Goal: Information Seeking & Learning: Learn about a topic

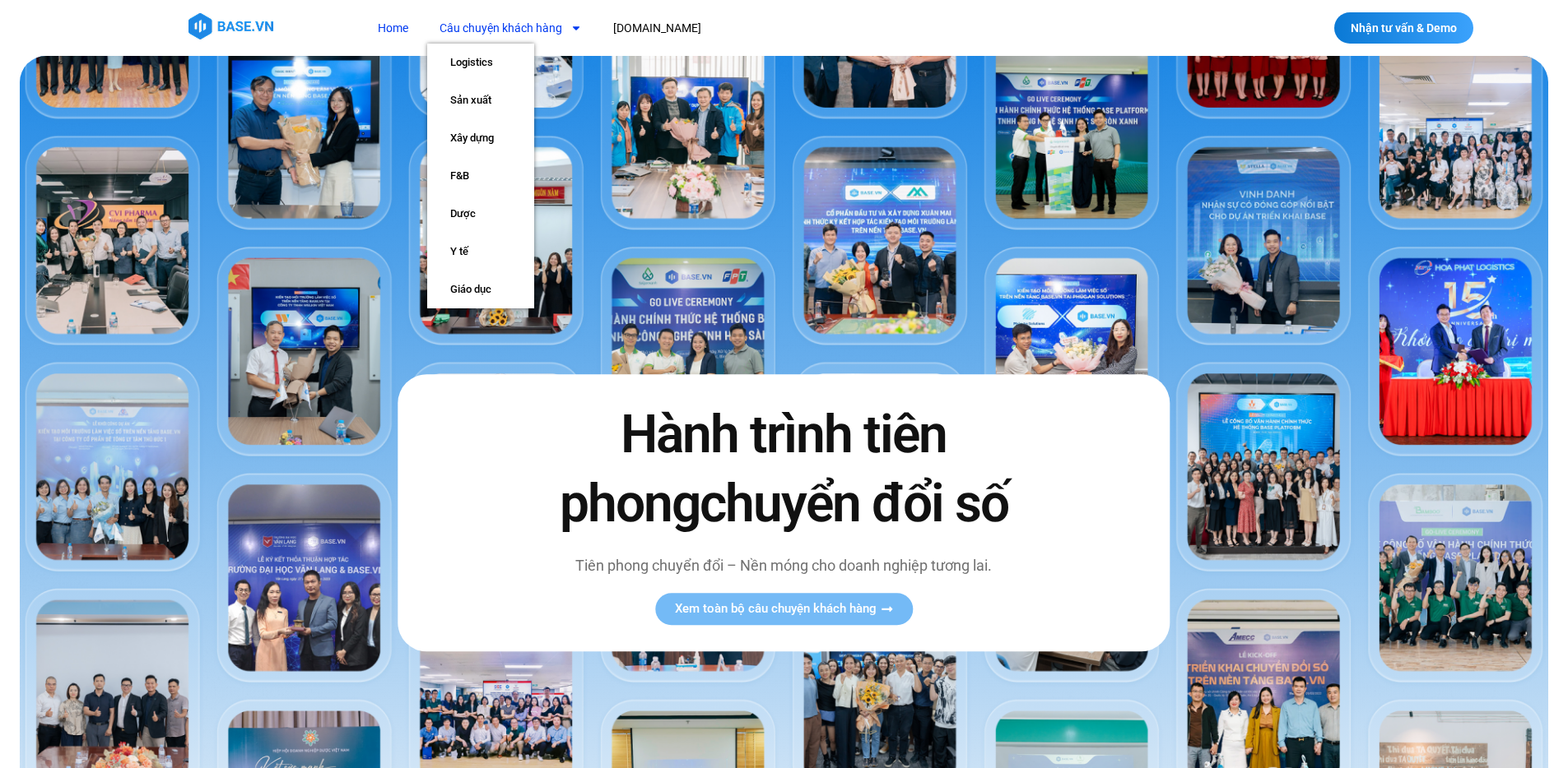
click at [528, 34] on link "Câu chuyện khách hàng" at bounding box center [511, 29] width 167 height 31
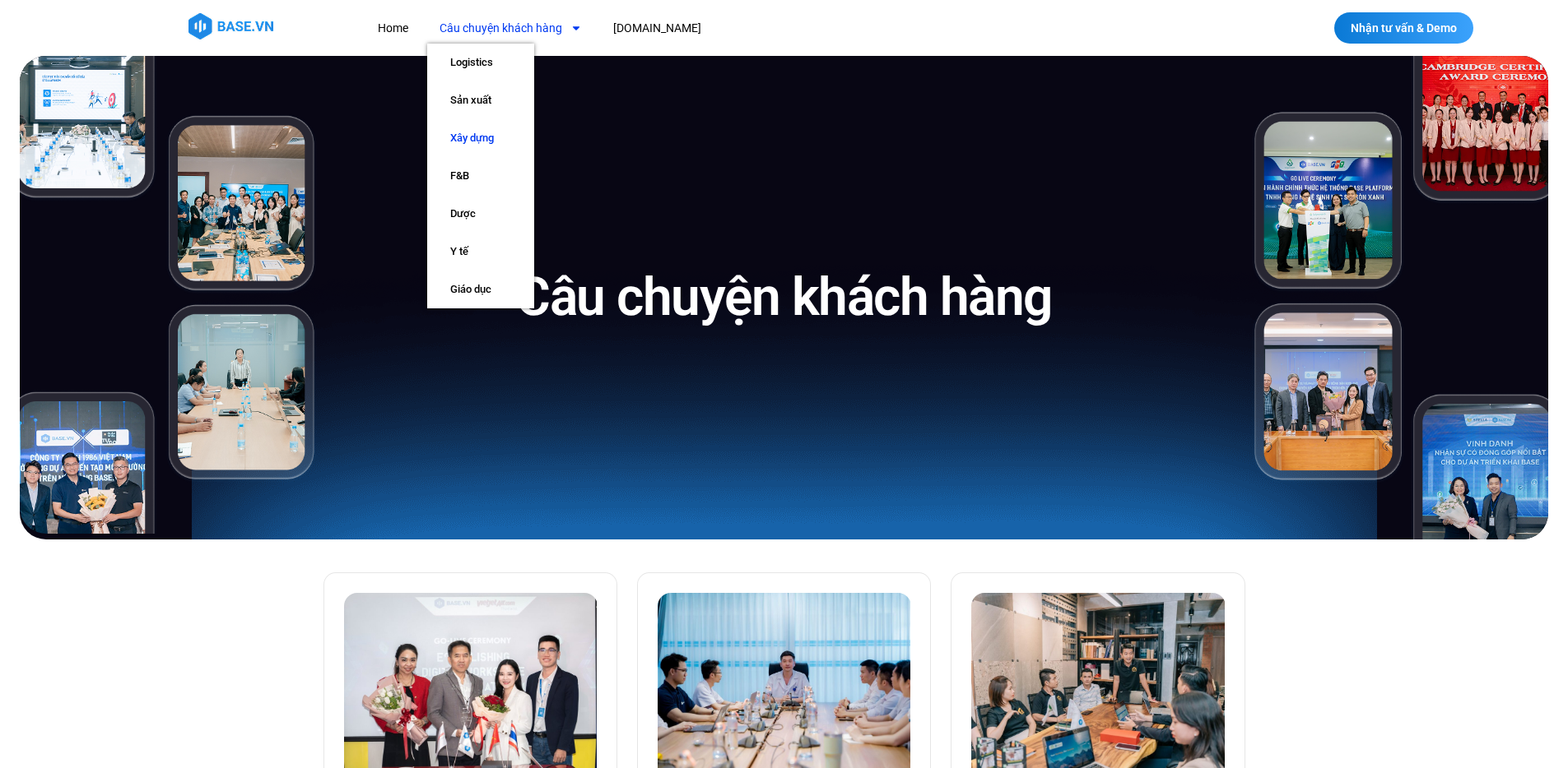
click at [493, 132] on link "Xây dựng" at bounding box center [480, 138] width 107 height 38
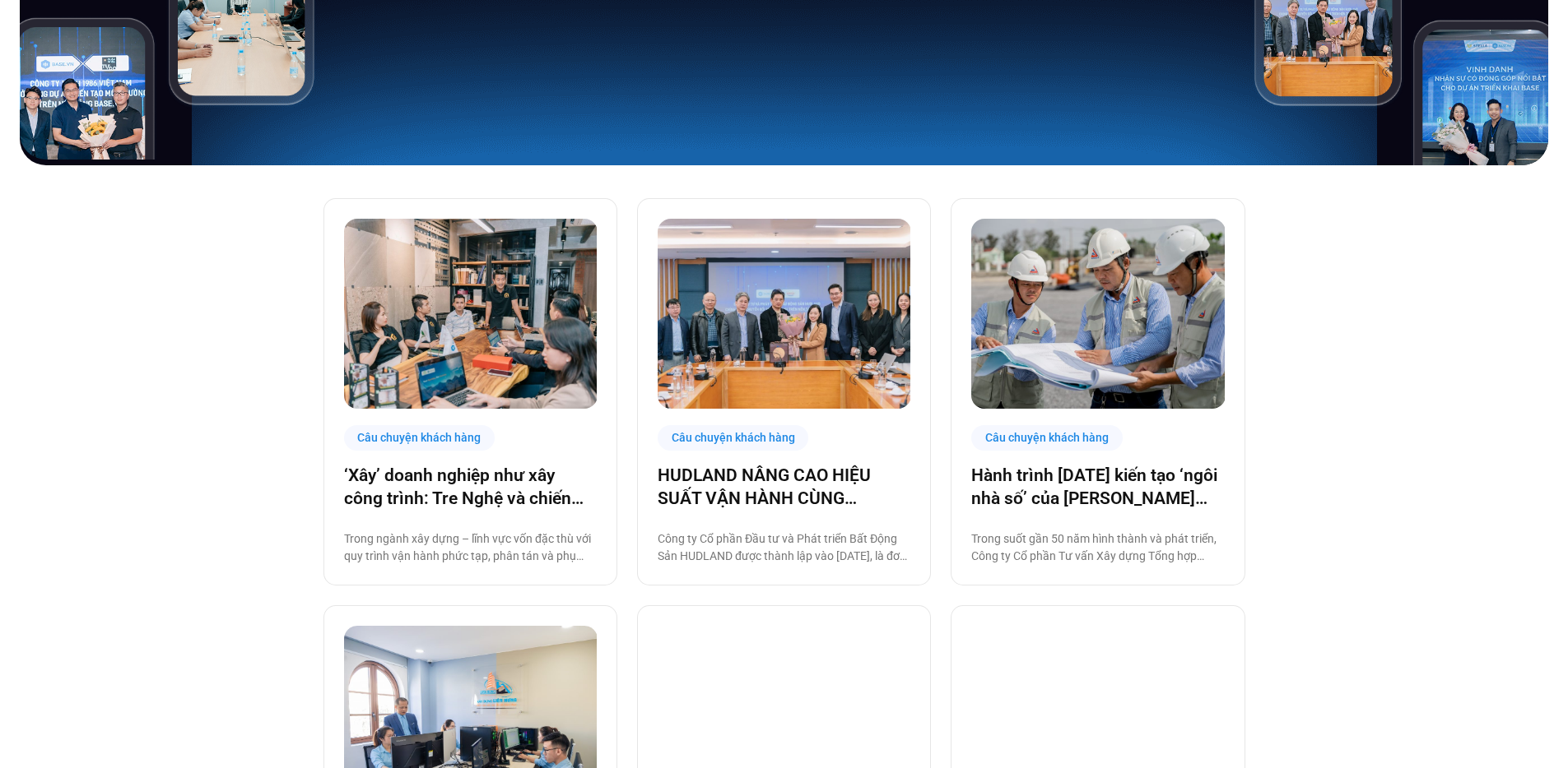
scroll to position [397, 0]
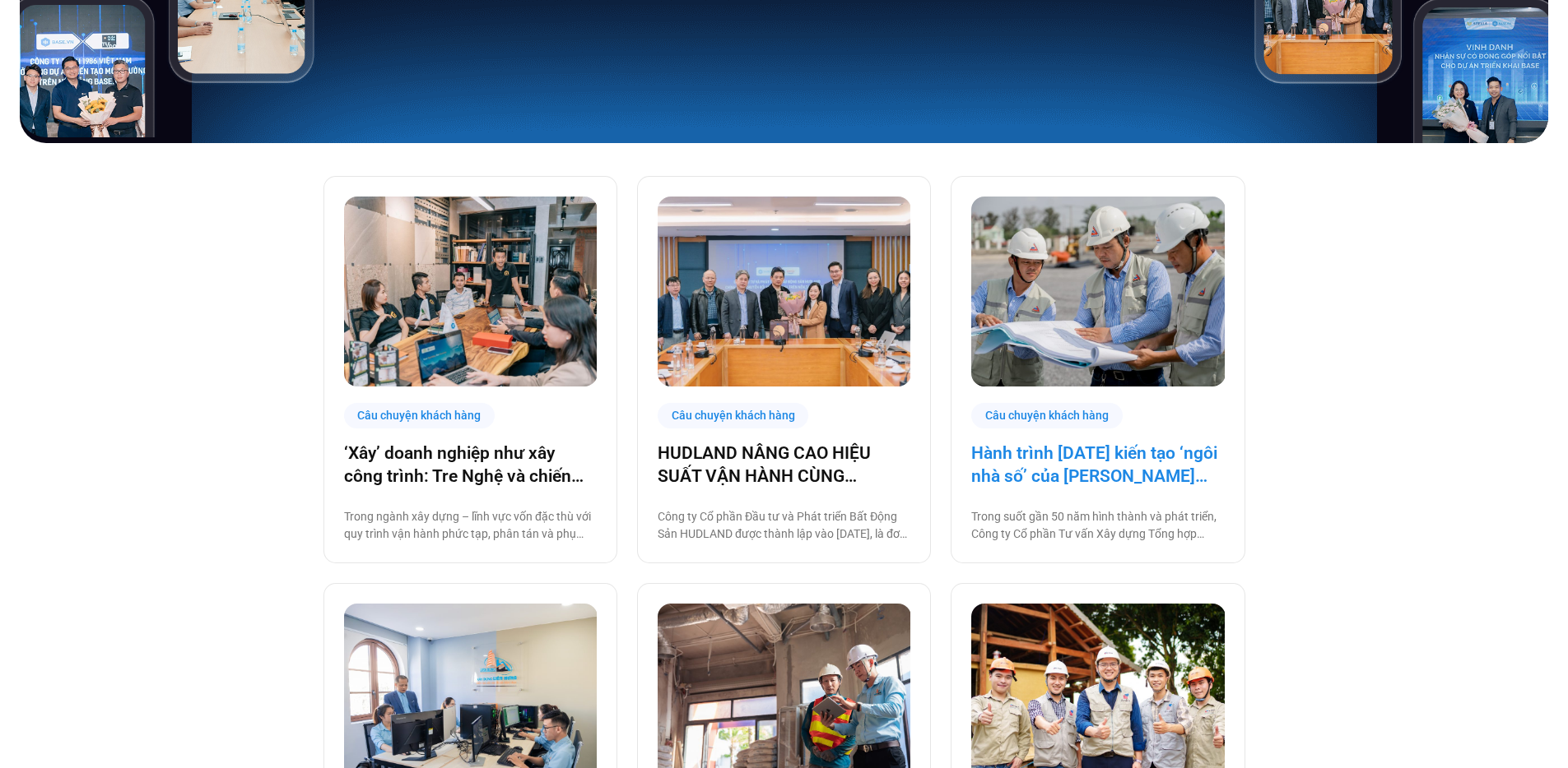
click at [1090, 479] on link "Hành trình [DATE] kiến tạo ‘ngôi nhà số’ của [PERSON_NAME] cùng [DOMAIN_NAME]: …" at bounding box center [1097, 465] width 252 height 46
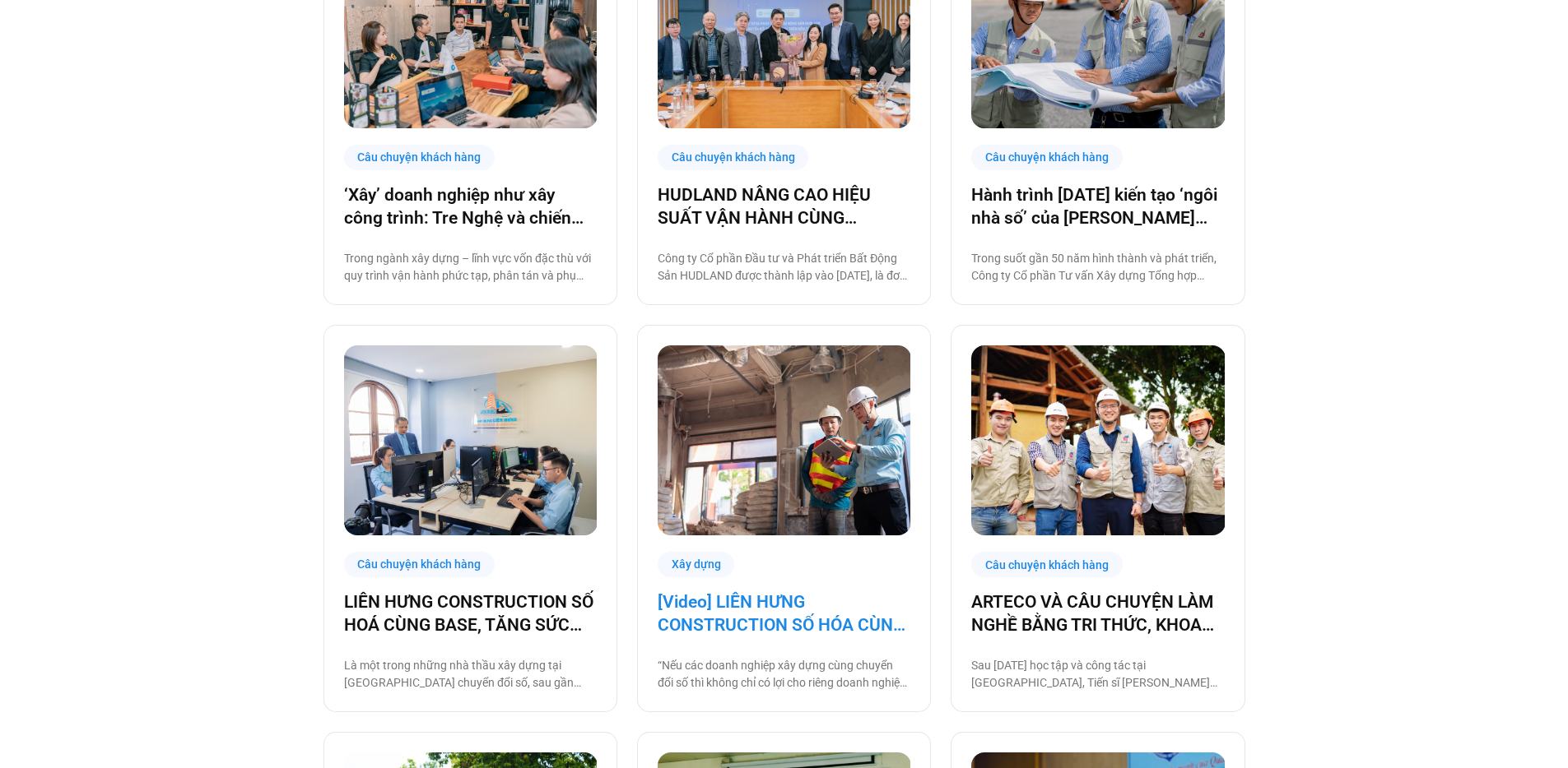
scroll to position [651, 0]
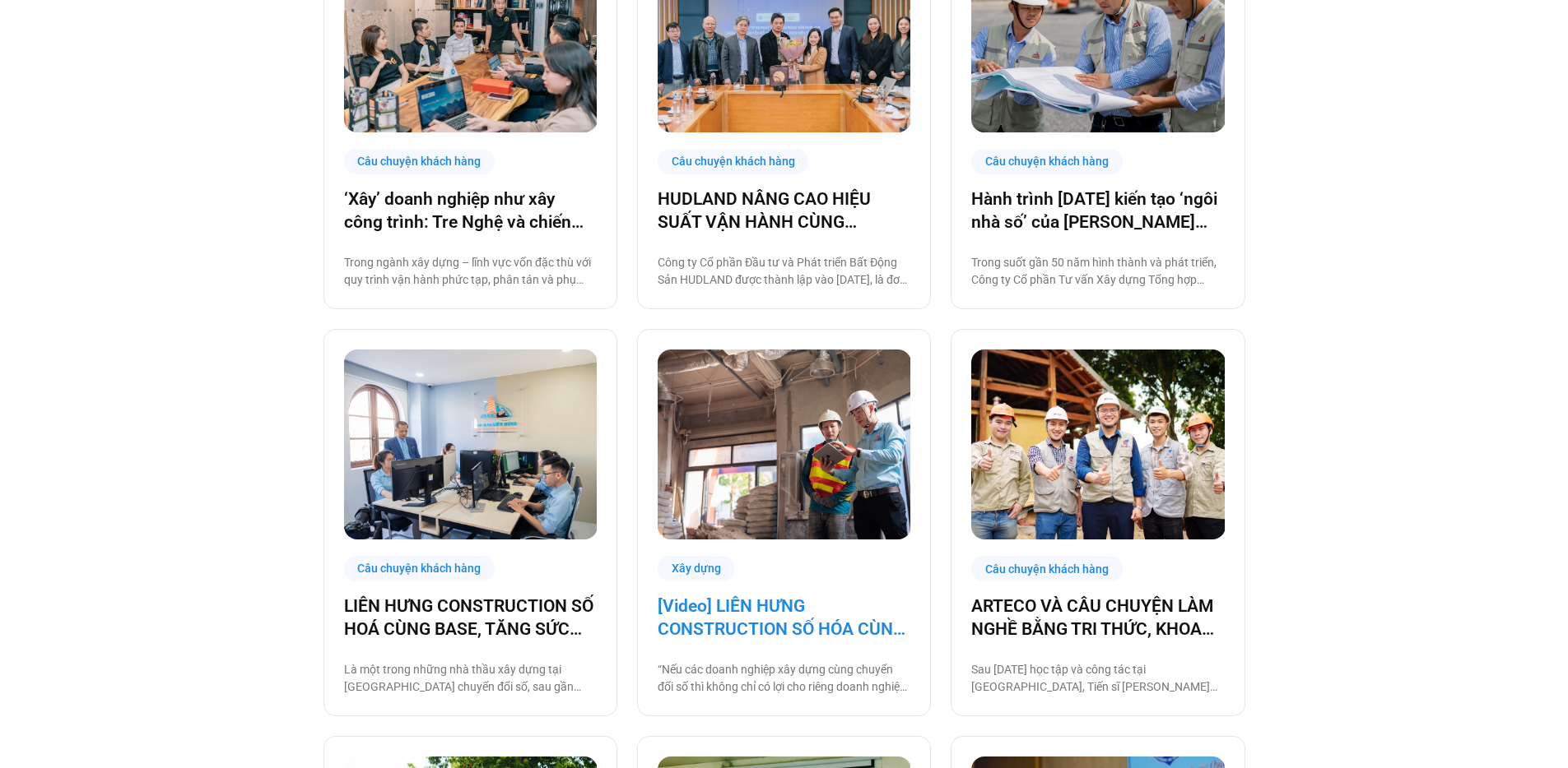
click at [745, 612] on link "[Video] LIÊN HƯNG CONSTRUCTION SỐ HÓA CÙNG BASE, TĂNG SỨC MẠNH NỘI TẠI KHAI PHÁ…" at bounding box center [784, 618] width 252 height 46
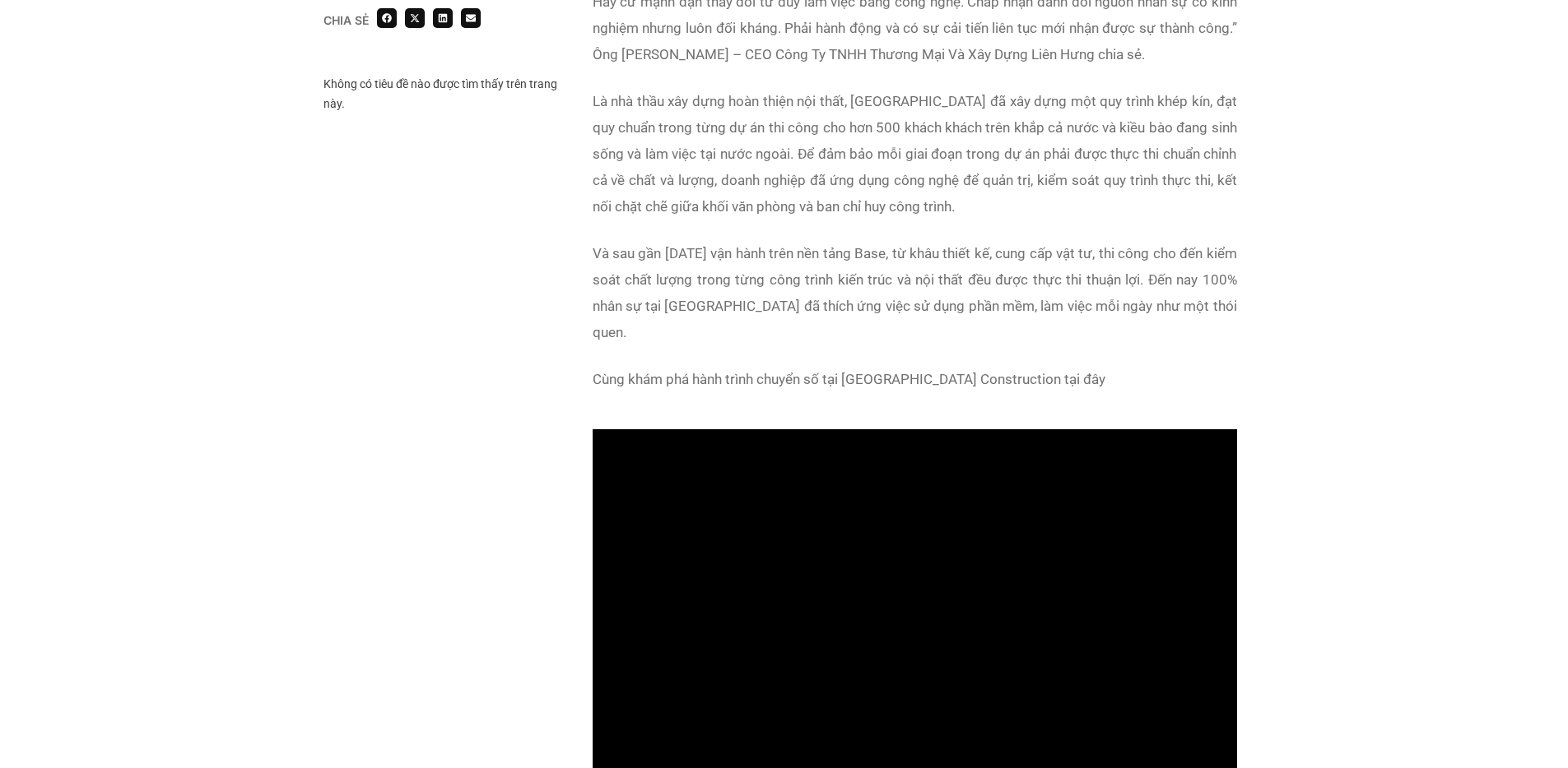
scroll to position [1249, 0]
